Goal: Information Seeking & Learning: Find specific fact

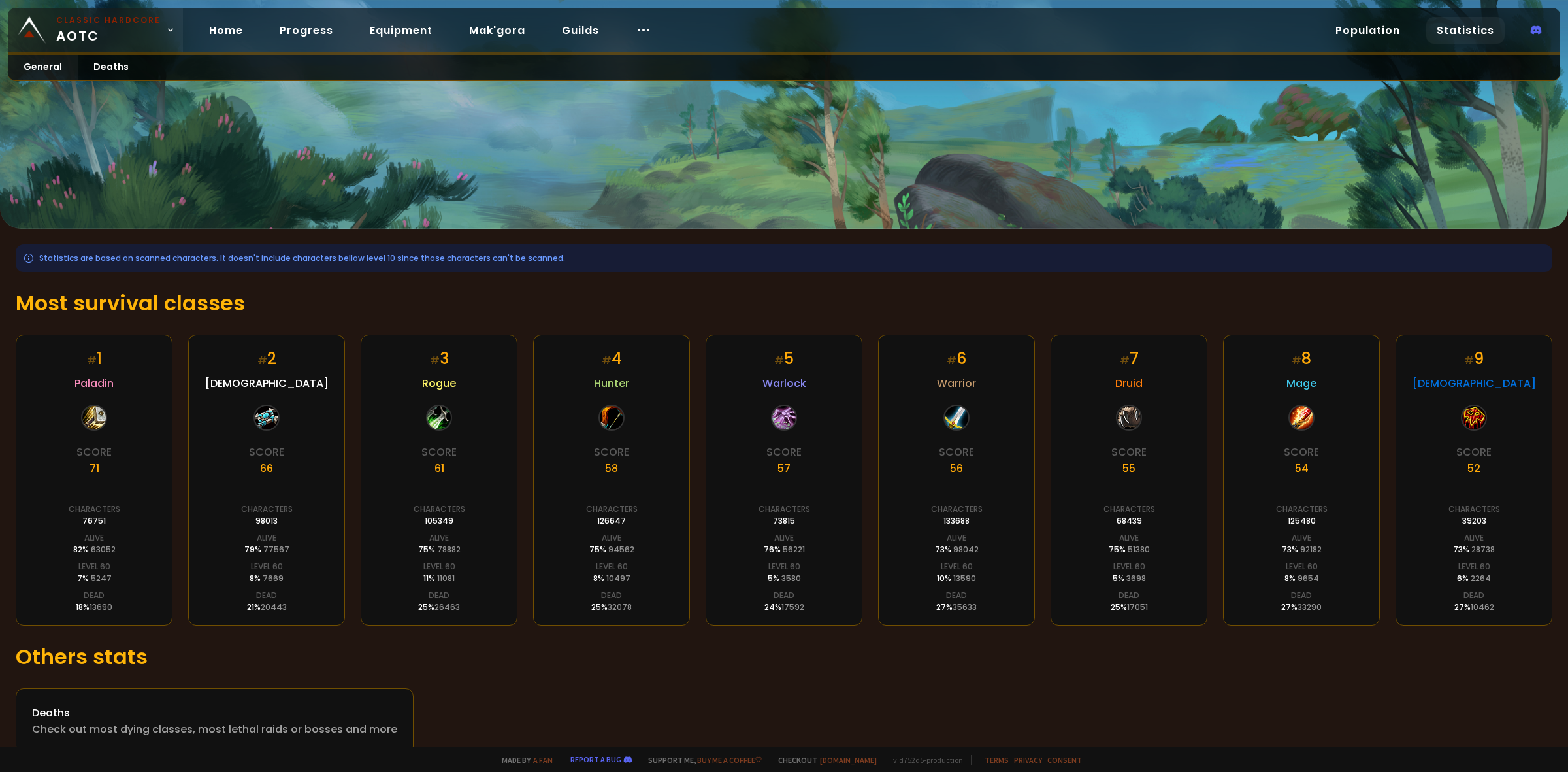
drag, startPoint x: 0, startPoint y: 0, endPoint x: 79, endPoint y: 28, distance: 83.8
click at [79, 28] on span "Classic Hardcore AOTC" at bounding box center [109, 30] width 105 height 31
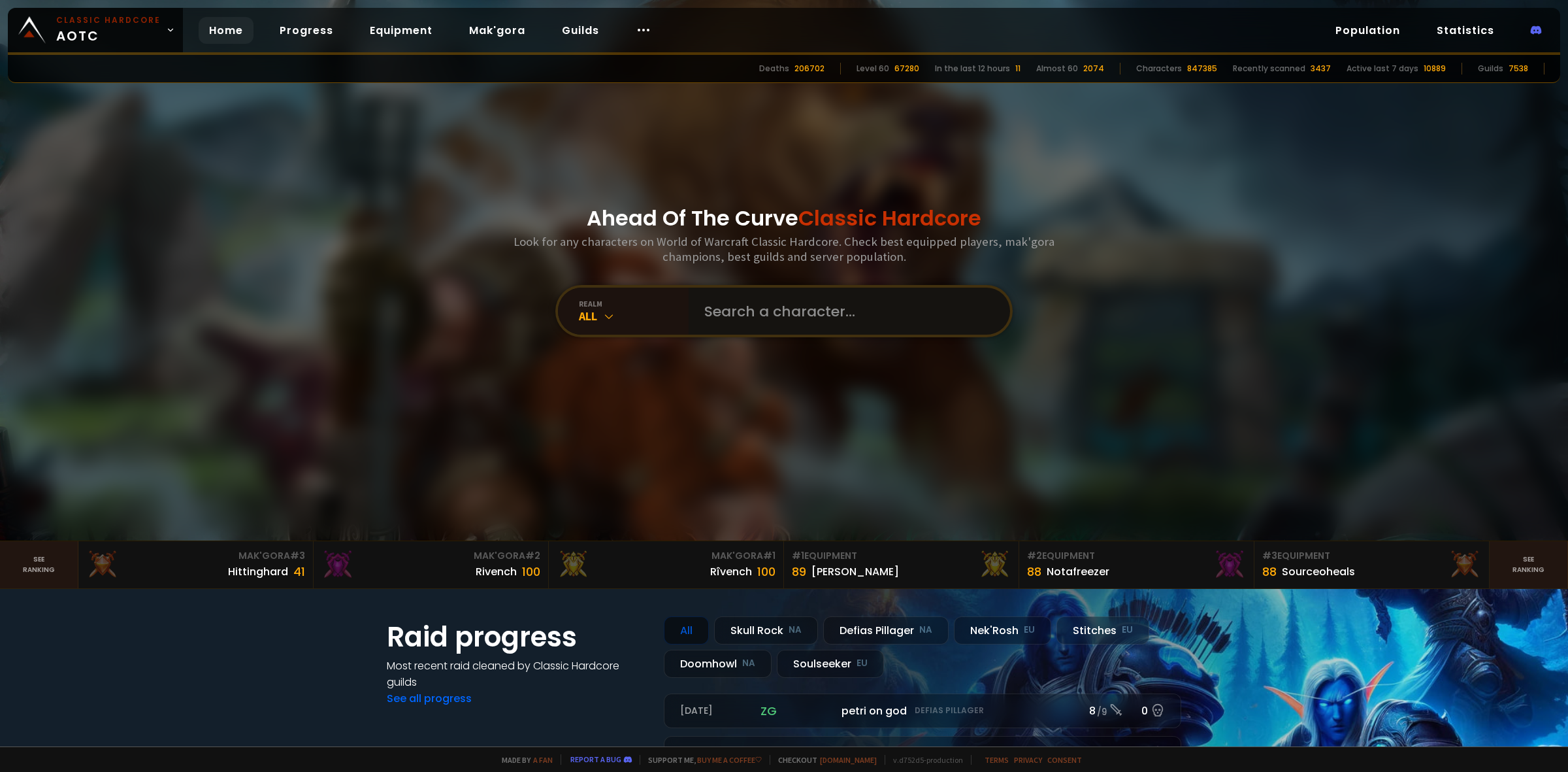
click at [743, 315] on input "text" at bounding box center [846, 311] width 298 height 47
type input "bleakling"
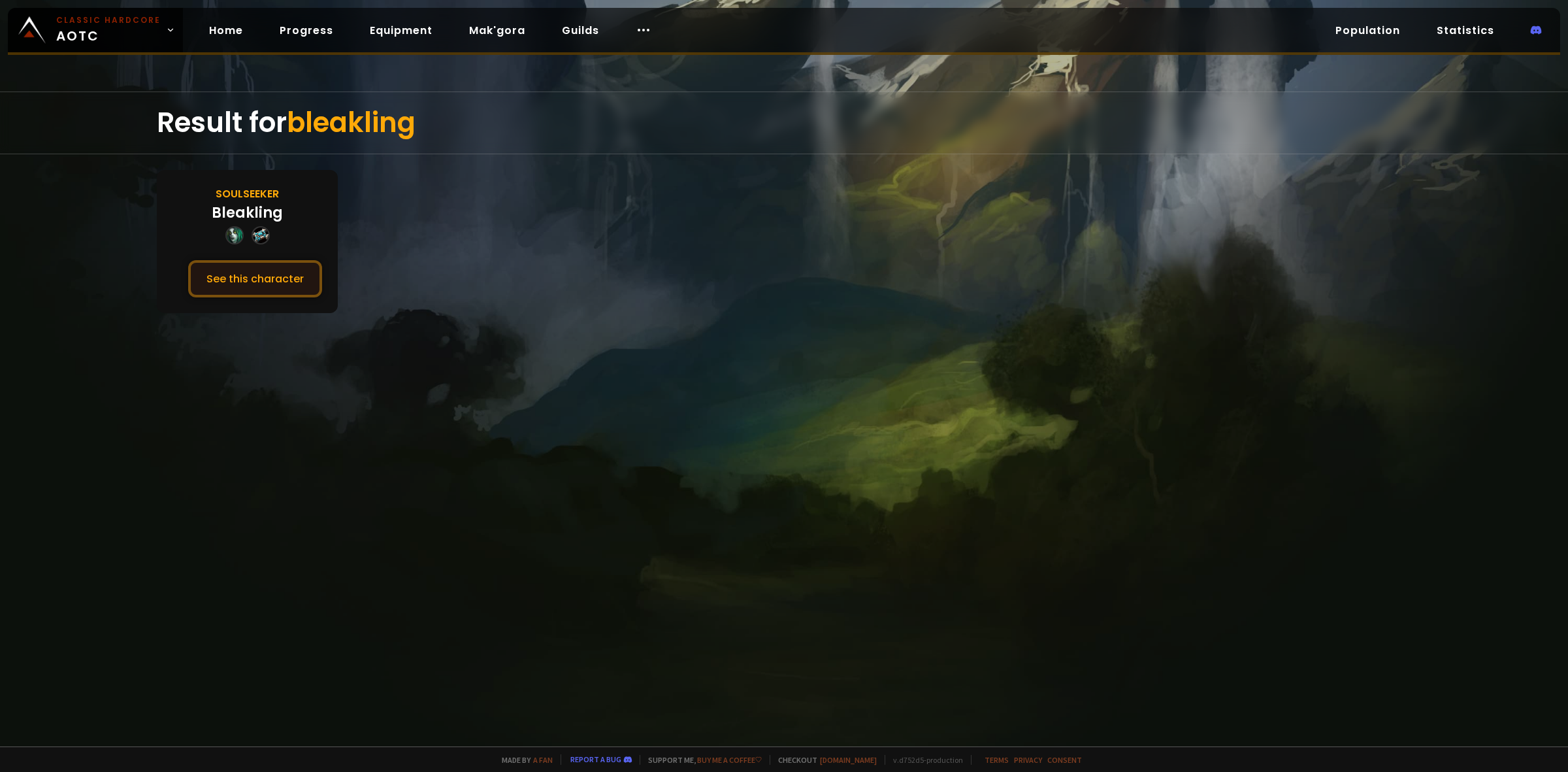
click at [214, 278] on button "See this character" at bounding box center [255, 279] width 134 height 37
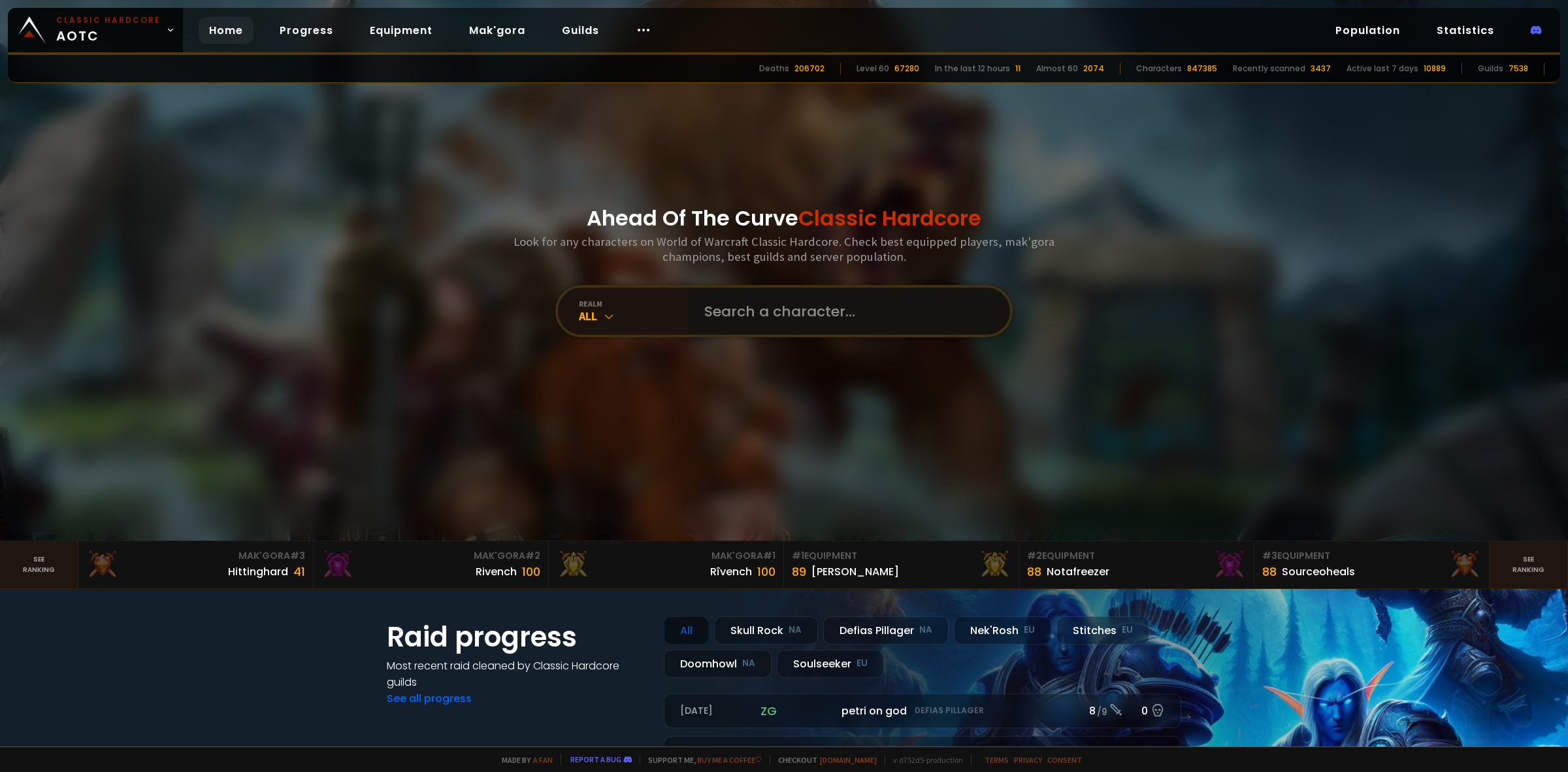
click at [739, 302] on input "text" at bounding box center [846, 311] width 298 height 47
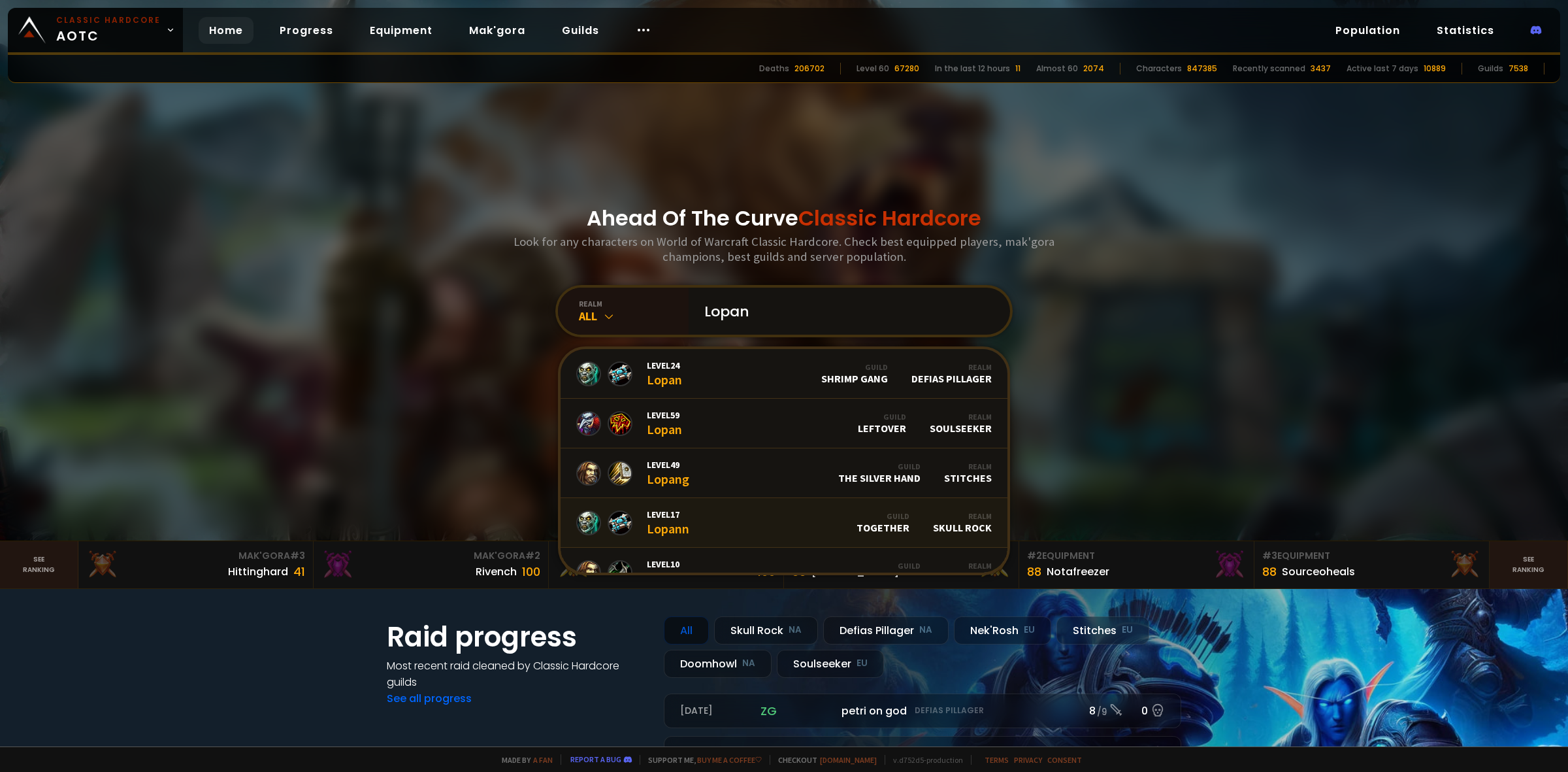
scroll to position [52, 0]
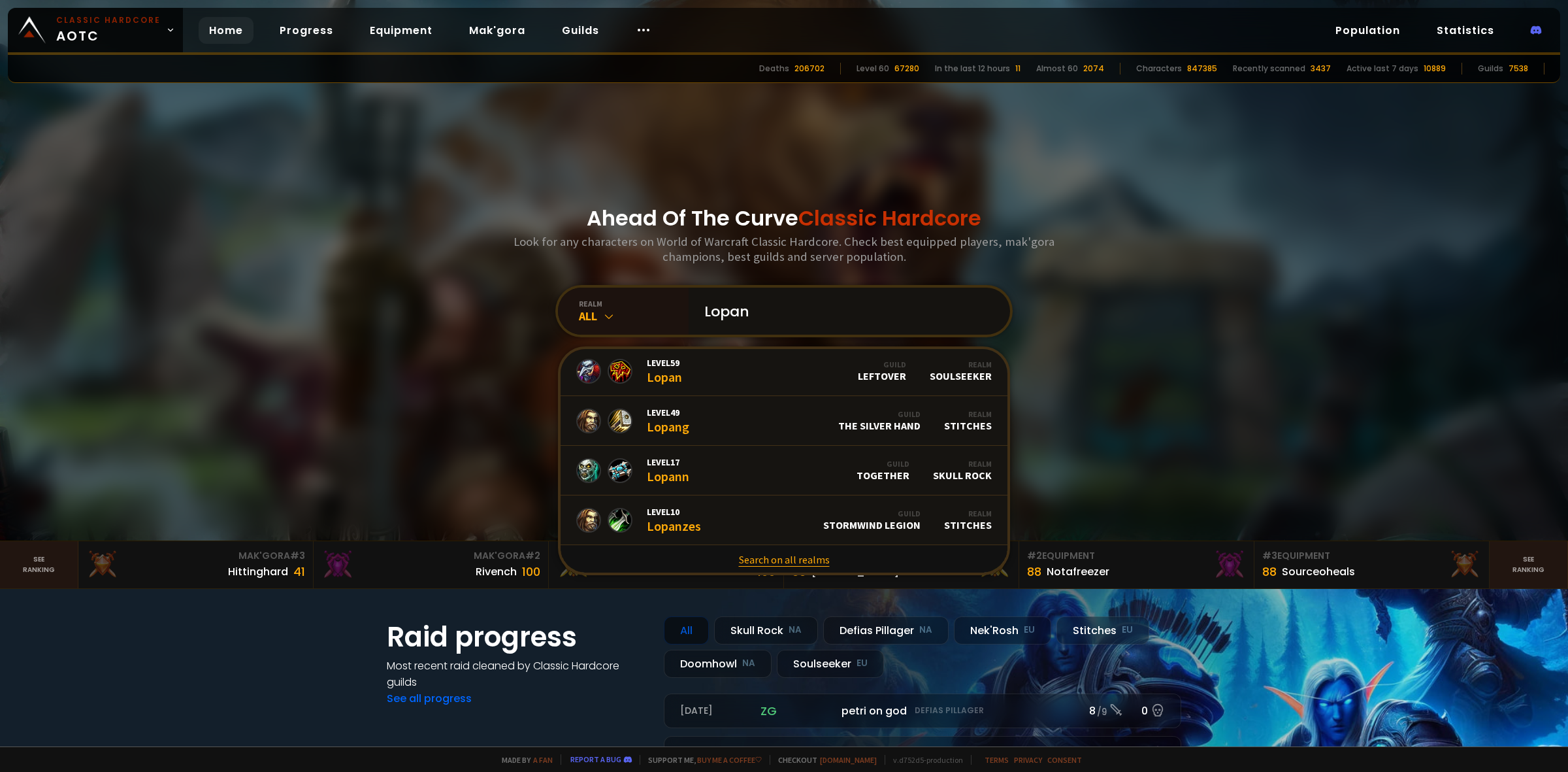
type input "Lopan"
click at [757, 554] on link "Search on all realms" at bounding box center [784, 559] width 447 height 28
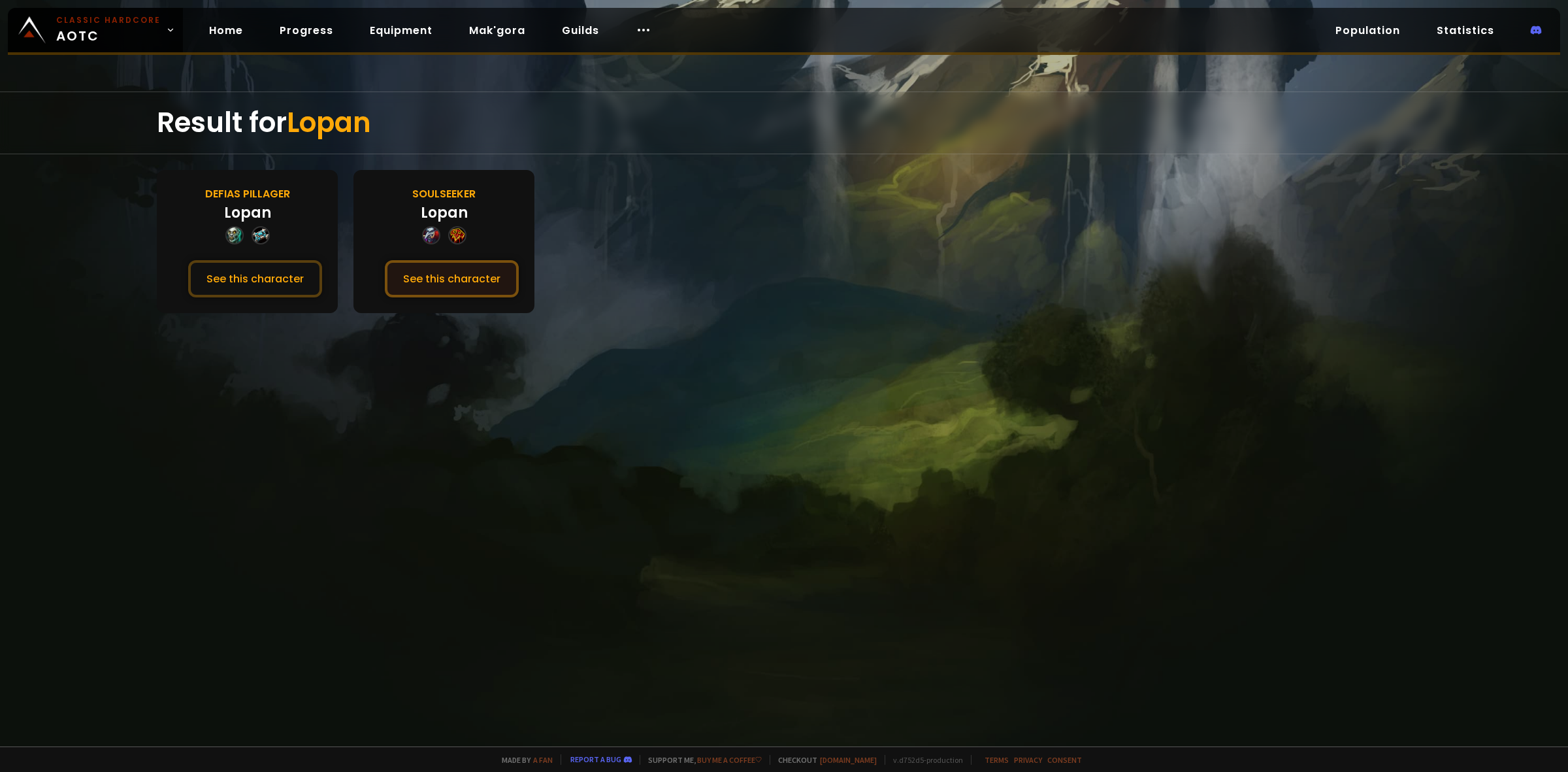
click at [430, 282] on button "See this character" at bounding box center [452, 279] width 134 height 37
